Goal: Navigation & Orientation: Find specific page/section

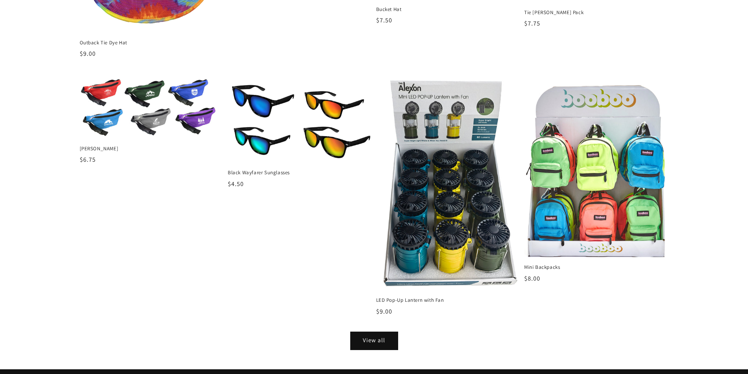
scroll to position [904, 0]
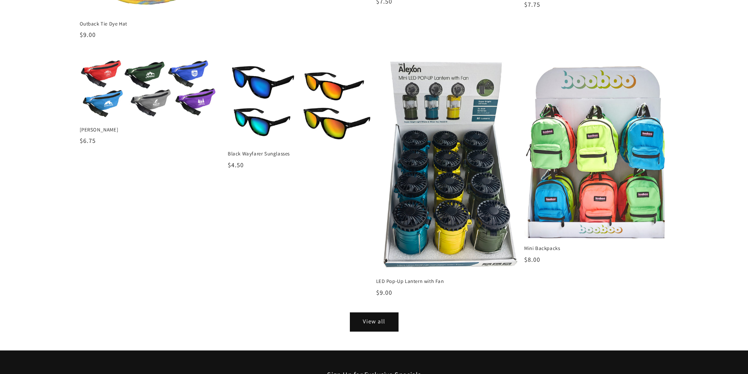
click at [368, 322] on link "View all" at bounding box center [374, 322] width 47 height 18
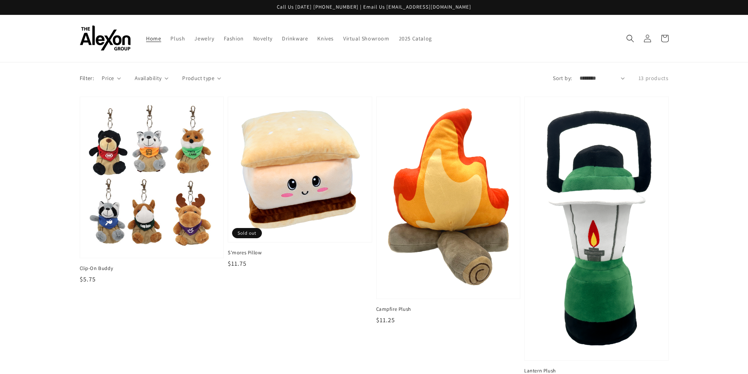
click at [155, 41] on span "Home" at bounding box center [153, 38] width 15 height 7
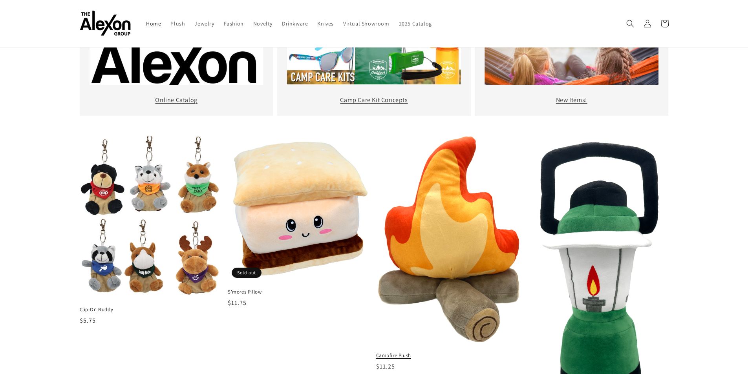
scroll to position [236, 0]
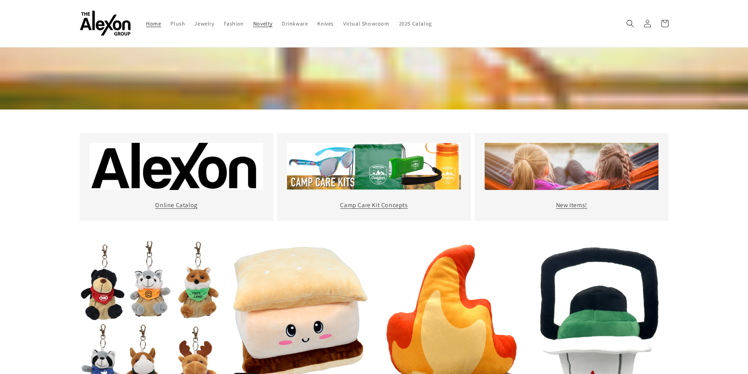
click at [264, 23] on span "Novelty" at bounding box center [262, 23] width 19 height 7
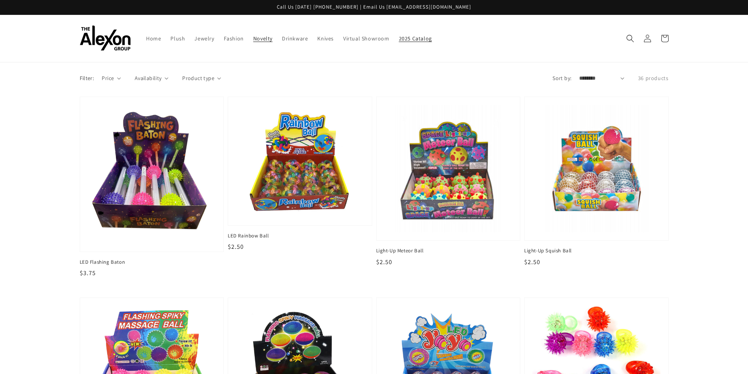
click at [401, 40] on span "2025 Catalog" at bounding box center [415, 38] width 33 height 7
